Goal: Task Accomplishment & Management: Manage account settings

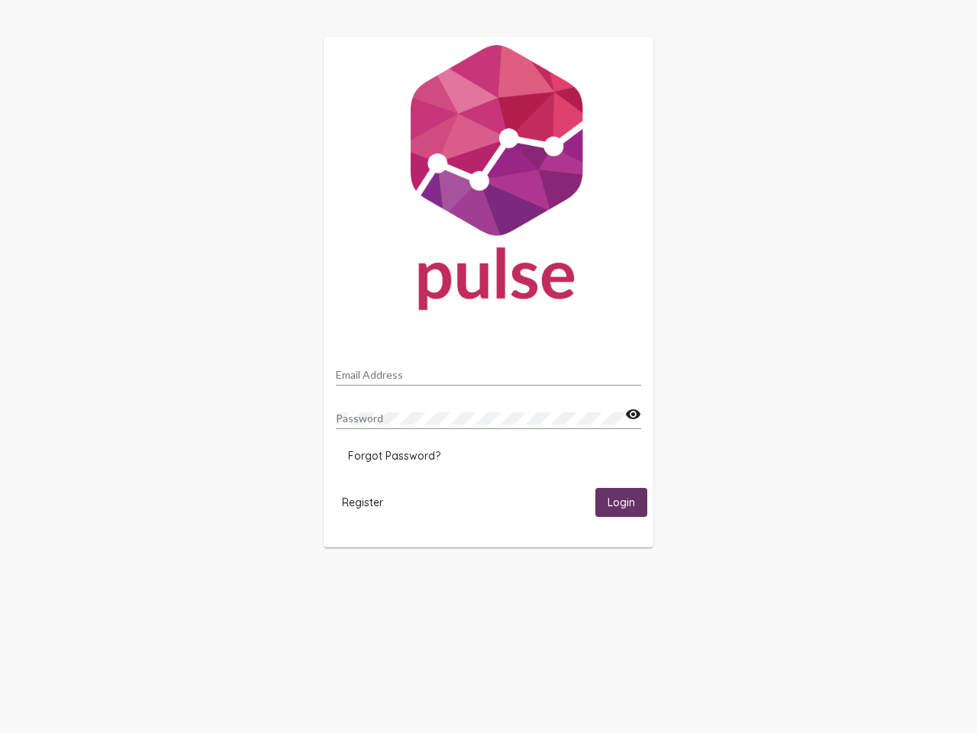
click at [489, 370] on input "Email Address" at bounding box center [488, 375] width 305 height 12
click at [633, 415] on mat-icon "visibility" at bounding box center [633, 414] width 16 height 18
click at [394, 456] on span "Forgot Password?" at bounding box center [394, 456] width 92 height 14
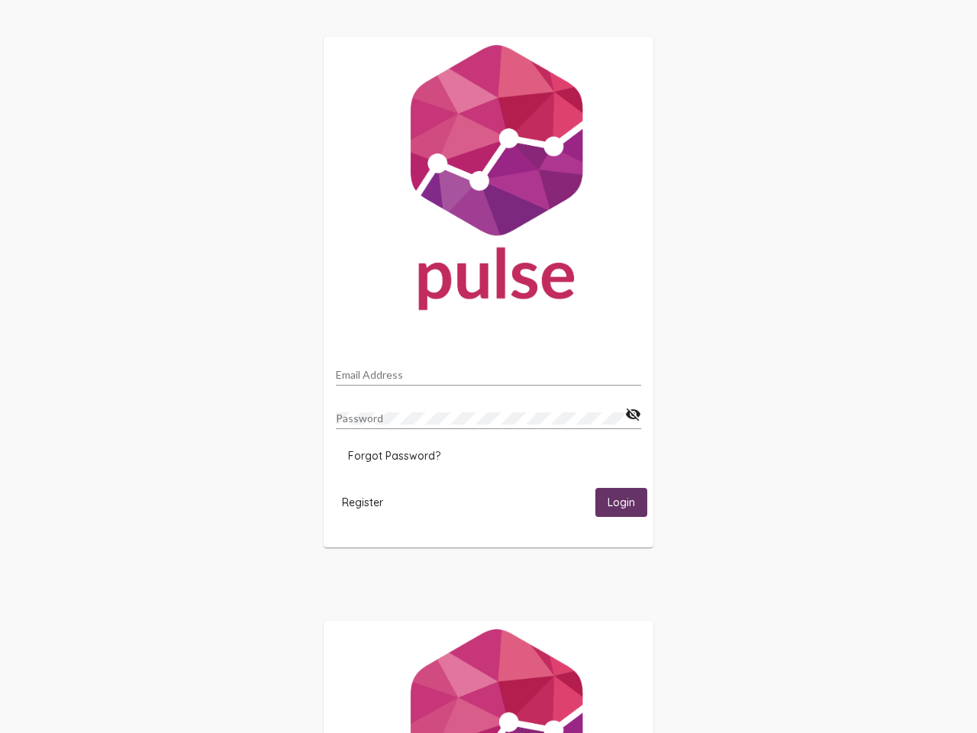
click at [363, 502] on html "Email Address Password visibility_off Forgot Password? Register Login" at bounding box center [488, 494] width 977 height 989
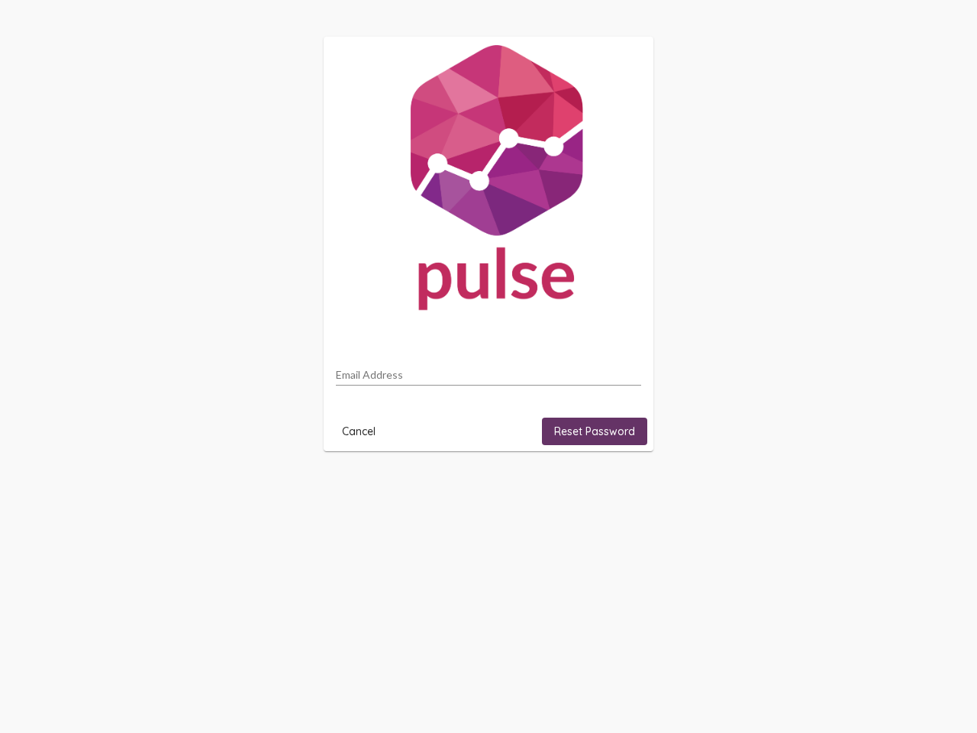
click at [622, 488] on html "Email Address Cancel Reset Password" at bounding box center [488, 244] width 977 height 488
